Goal: Use online tool/utility: Utilize a website feature to perform a specific function

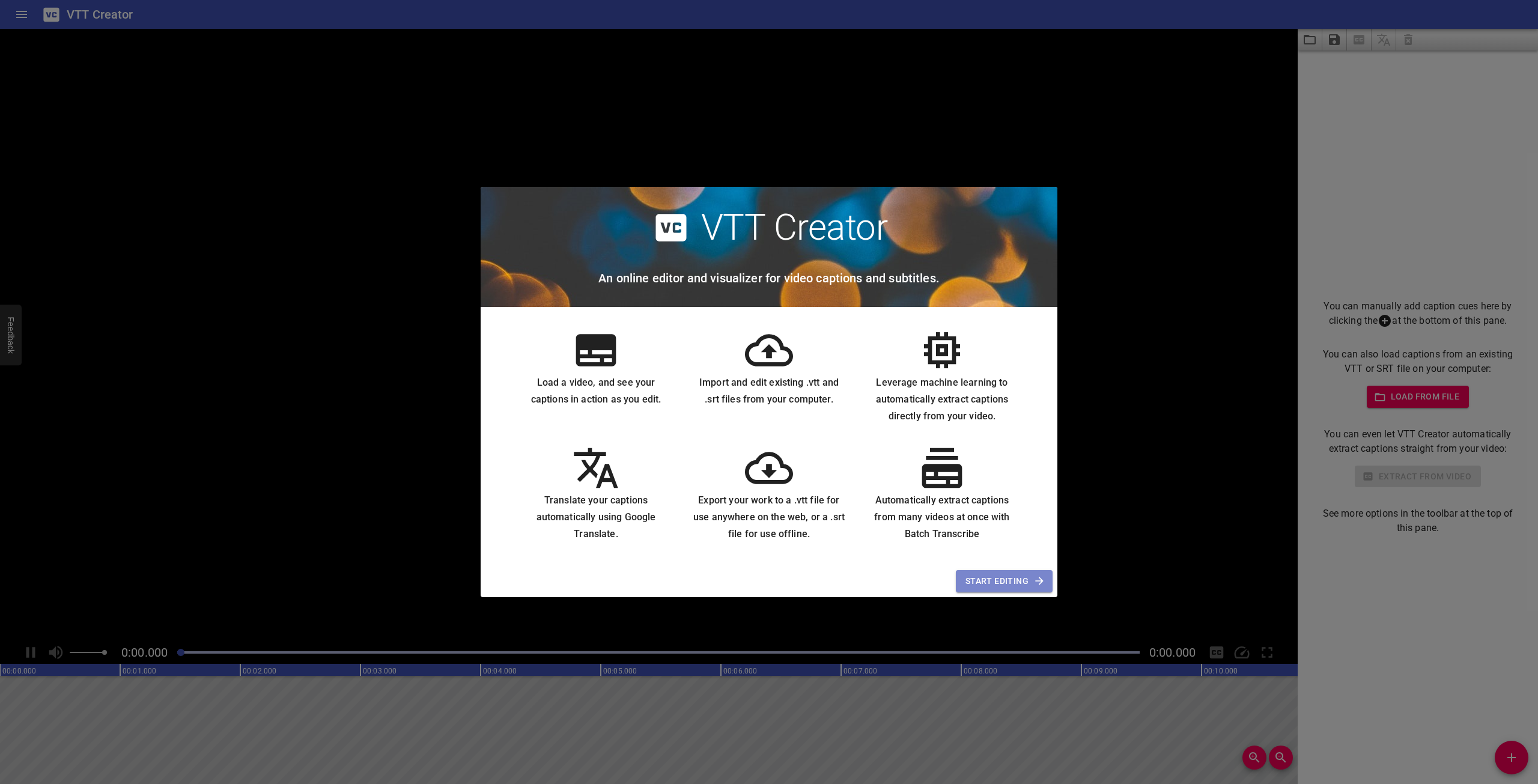
click at [1002, 585] on span "Start Editing" at bounding box center [1004, 581] width 77 height 15
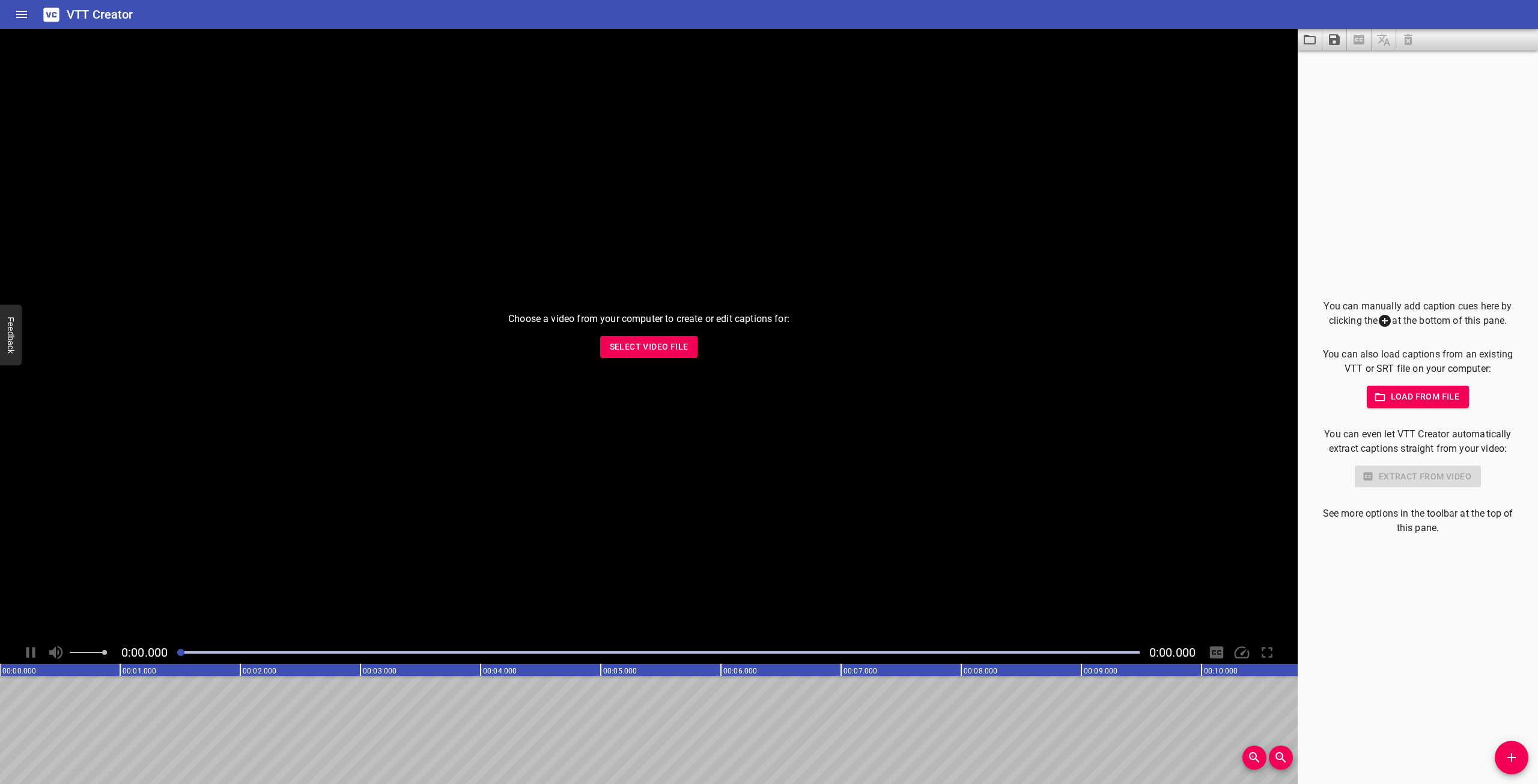
click at [487, 513] on div "Choose a video from your computer to create or edit captions for: Select Video …" at bounding box center [649, 335] width 1298 height 612
click at [679, 345] on span "Select Video File" at bounding box center [649, 346] width 79 height 15
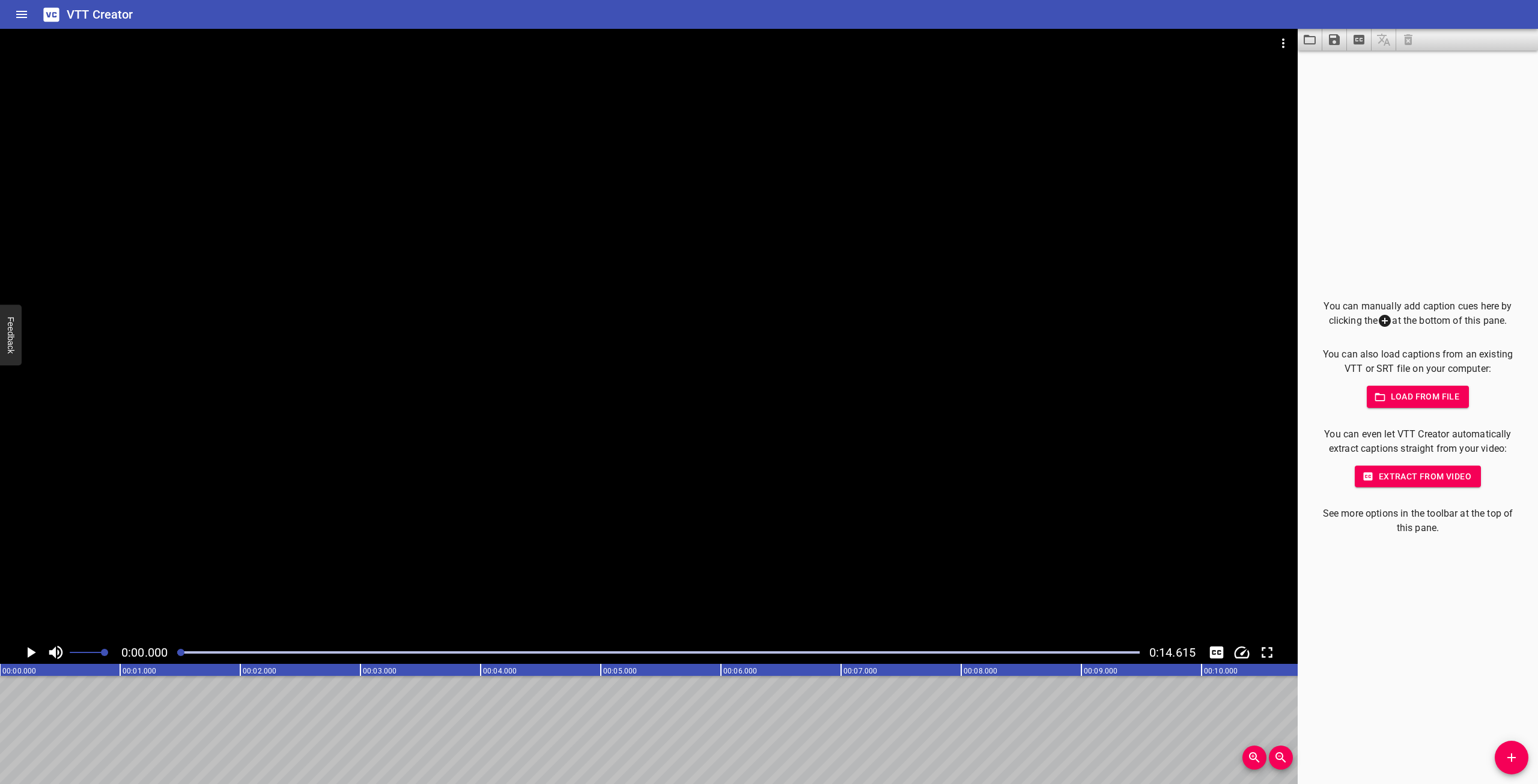
click at [556, 474] on div at bounding box center [649, 335] width 1298 height 612
click at [753, 544] on video at bounding box center [649, 335] width 1298 height 612
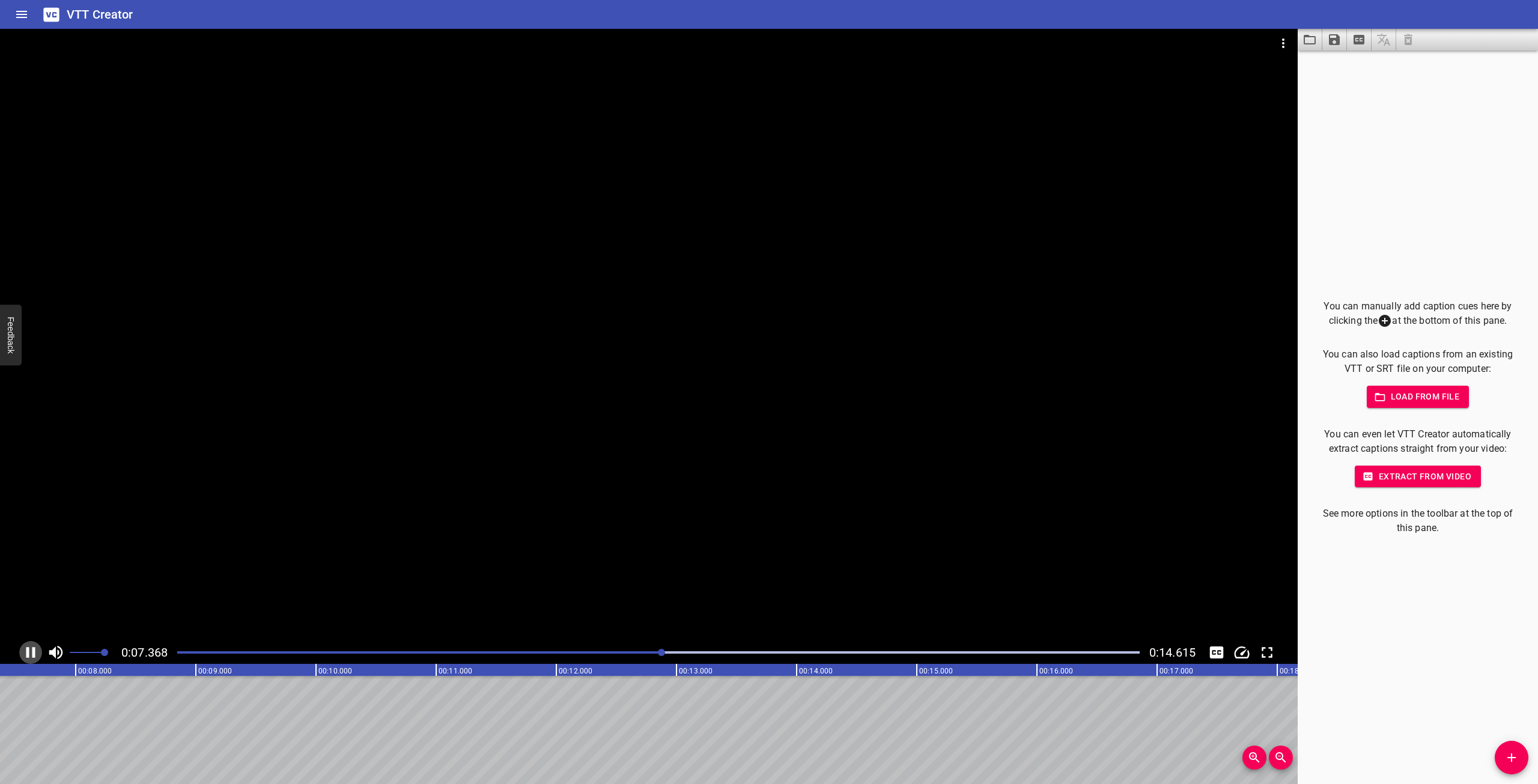
click at [30, 648] on icon "Play/Pause" at bounding box center [31, 652] width 18 height 18
drag, startPoint x: 120, startPoint y: 696, endPoint x: 53, endPoint y: 697, distance: 67.0
drag, startPoint x: 55, startPoint y: 670, endPoint x: 3, endPoint y: 670, distance: 52.0
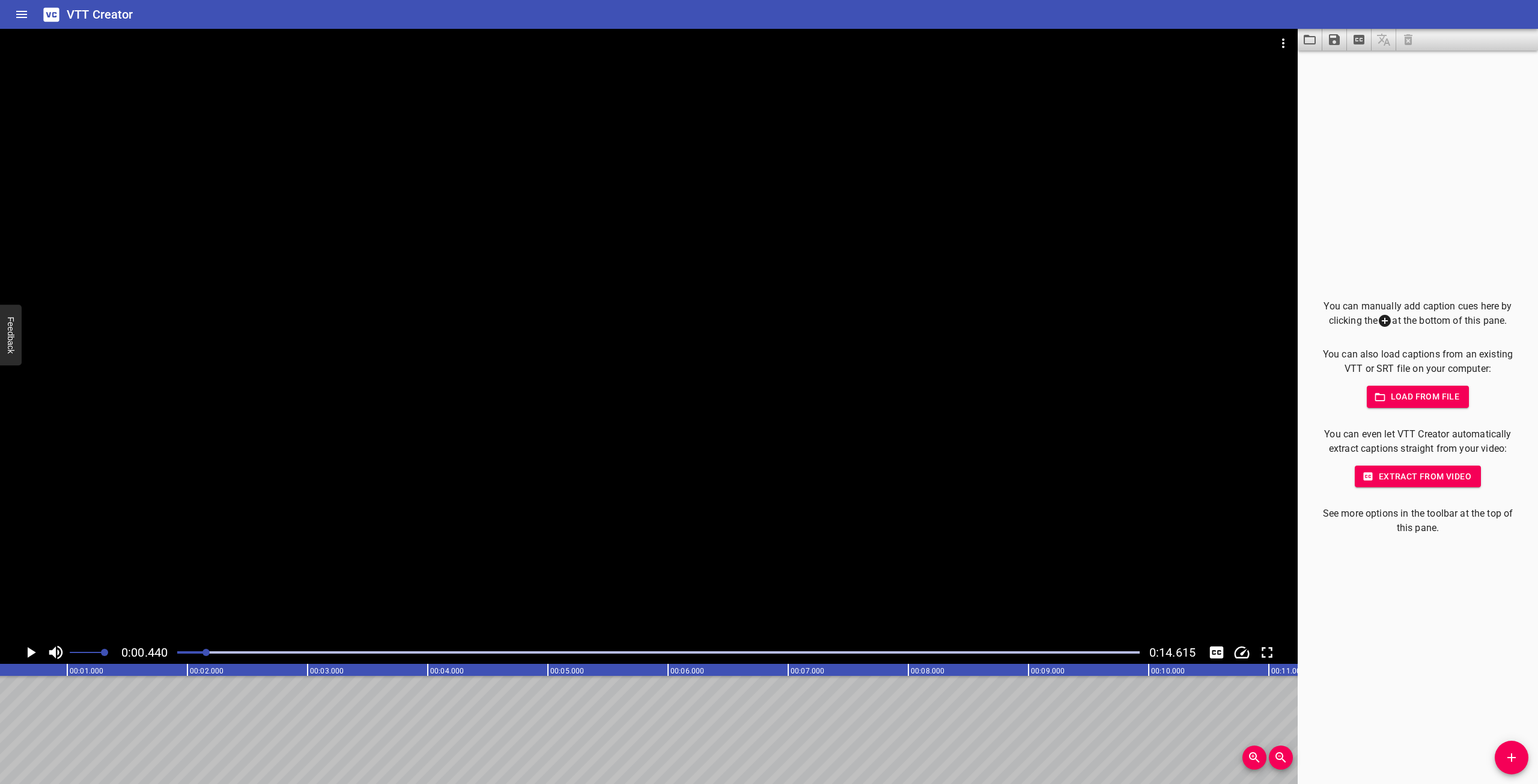
click at [5, 670] on rect at bounding box center [1449, 669] width 3004 height 12
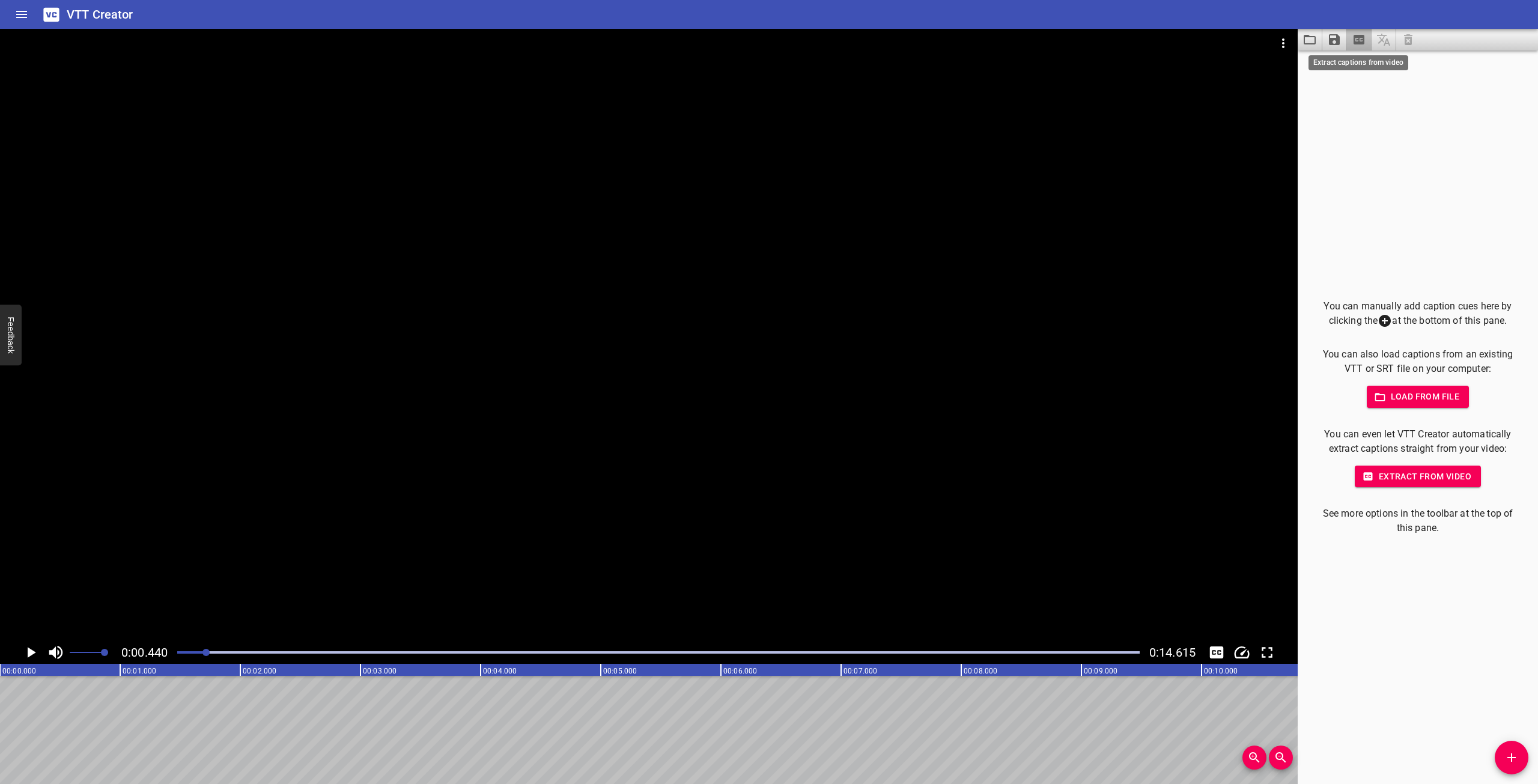
click at [1353, 39] on icon "Extract captions from video" at bounding box center [1359, 40] width 15 height 15
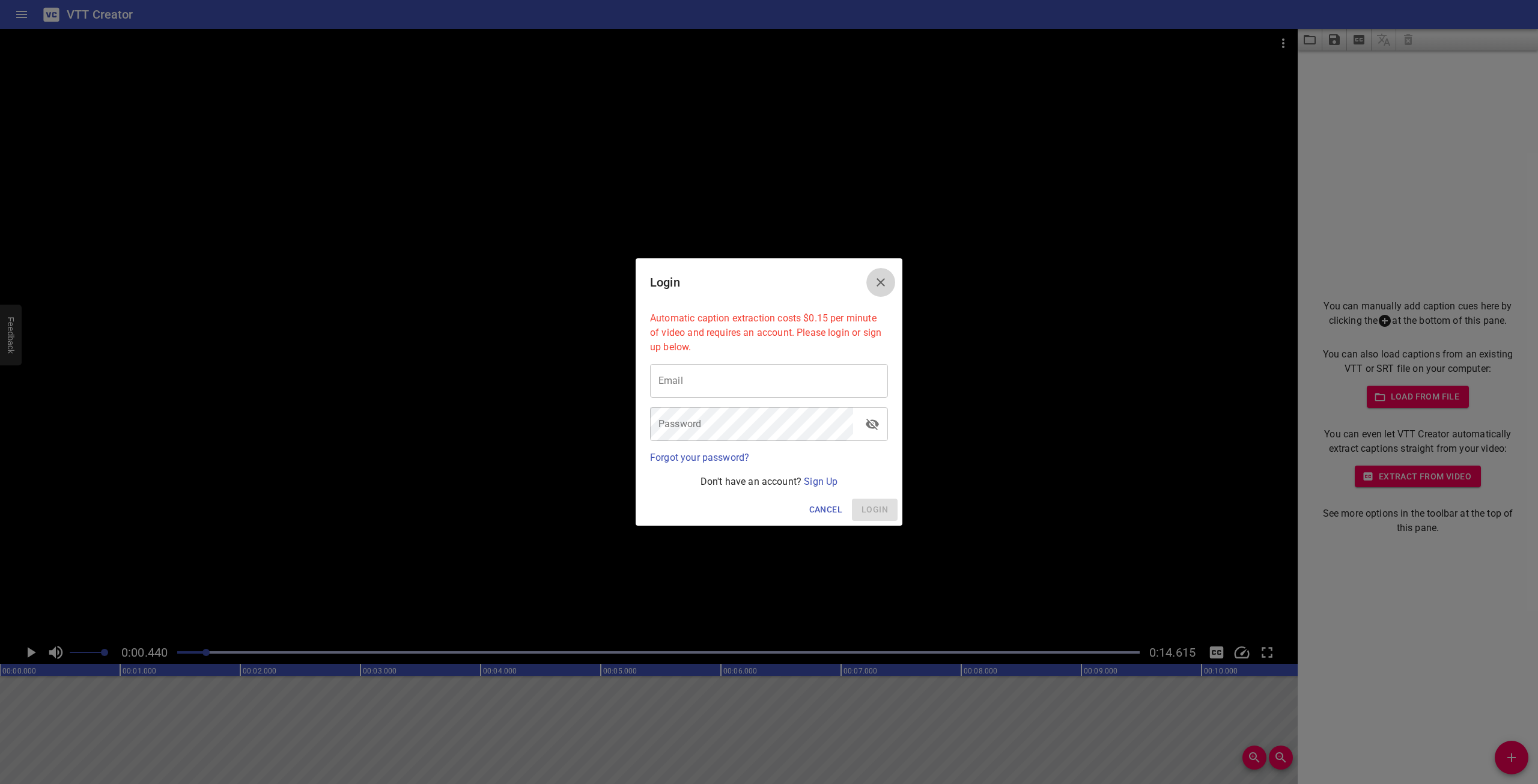
click at [881, 282] on icon "Close" at bounding box center [880, 282] width 8 height 8
